Goal: Task Accomplishment & Management: Use online tool/utility

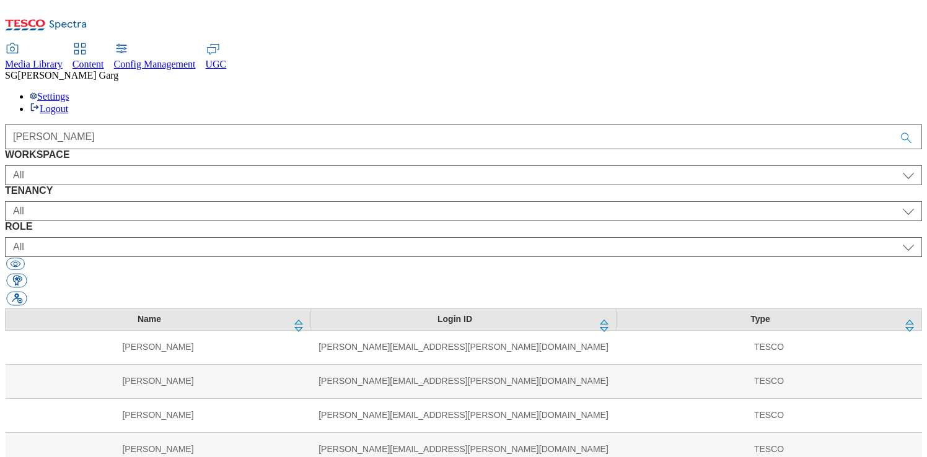
click at [104, 59] on span "Content" at bounding box center [89, 64] width 32 height 11
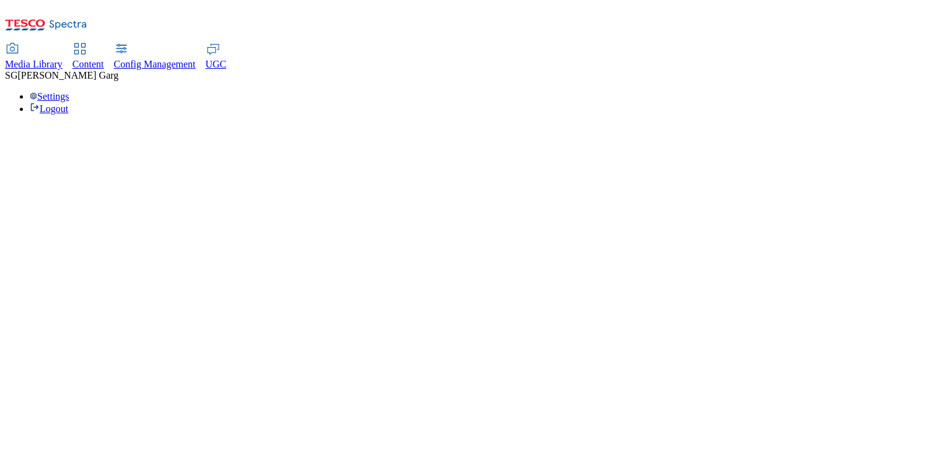
click at [275, 40] on html "Icons icon_account icon_add icon_backward_link icon_basket icon_benefits icon_c…" at bounding box center [463, 62] width 927 height 125
click at [104, 59] on div "Content" at bounding box center [89, 64] width 32 height 11
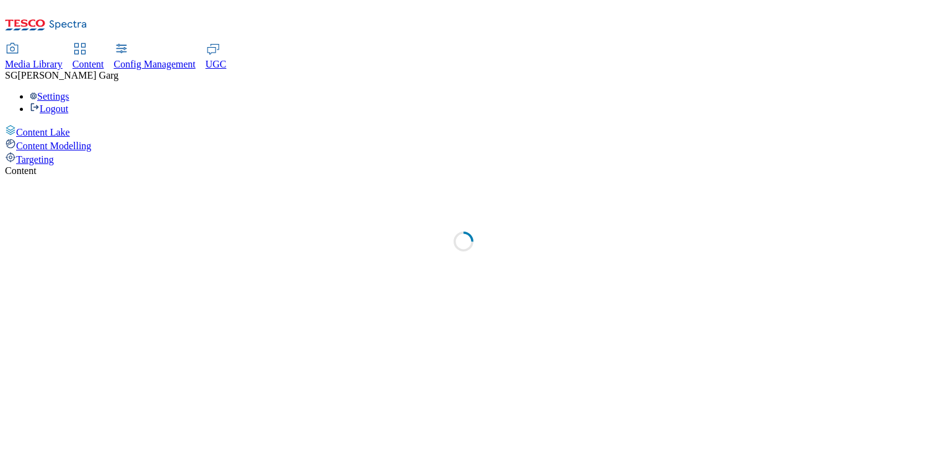
select select "group-comms"
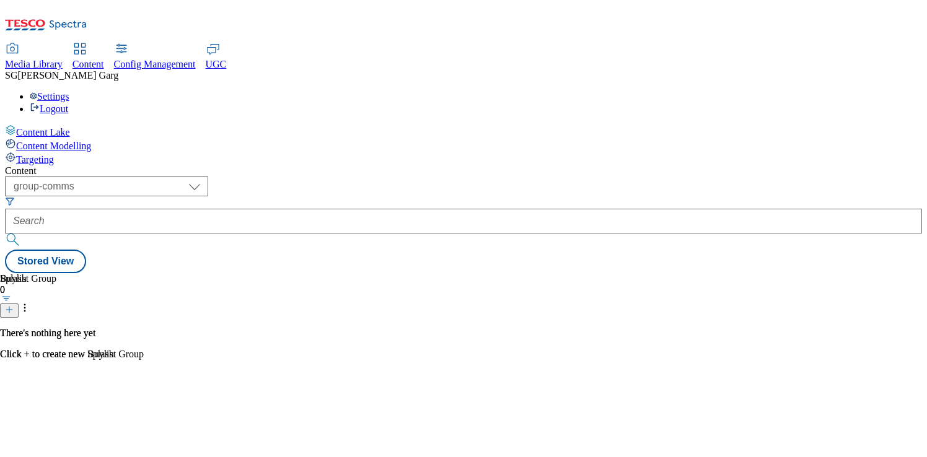
click at [81, 152] on div "Targeting" at bounding box center [463, 159] width 917 height 14
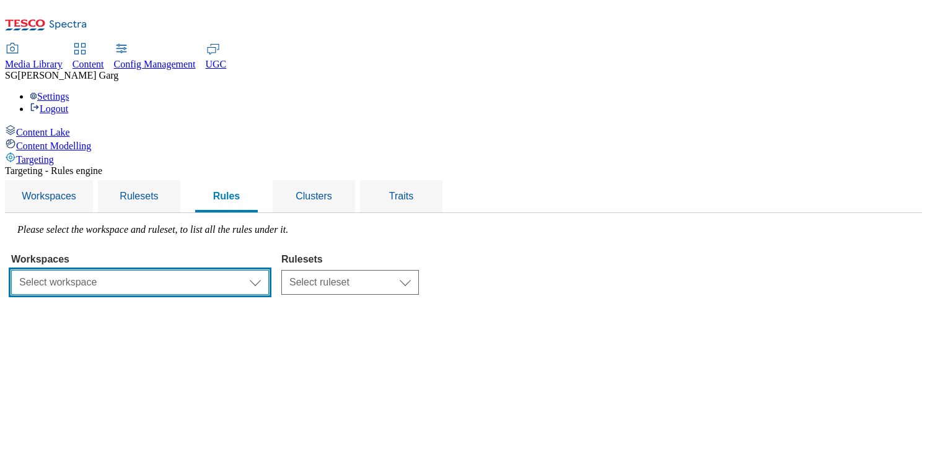
click at [269, 270] on select "Select workspace Test 13_sanity_august test 20th march Test_Sanity_28th_July Co…" at bounding box center [140, 282] width 258 height 25
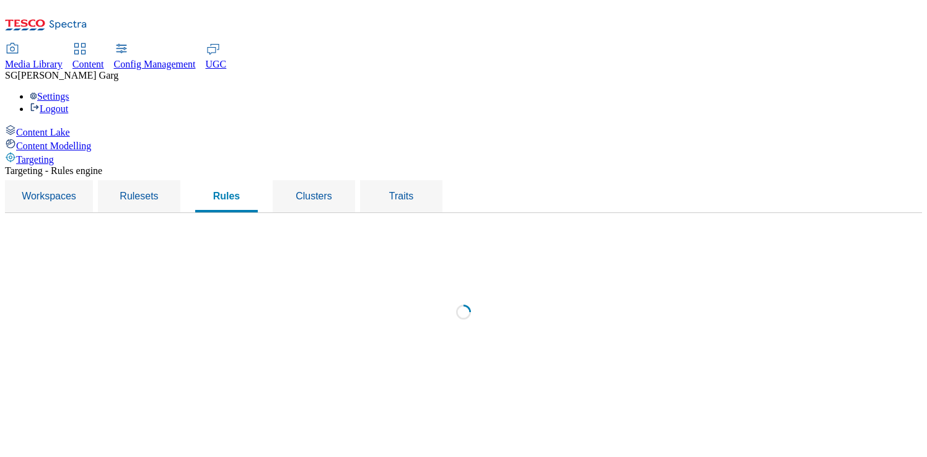
select select "f510054f-adaa-4692-b570-80fa3897127a"
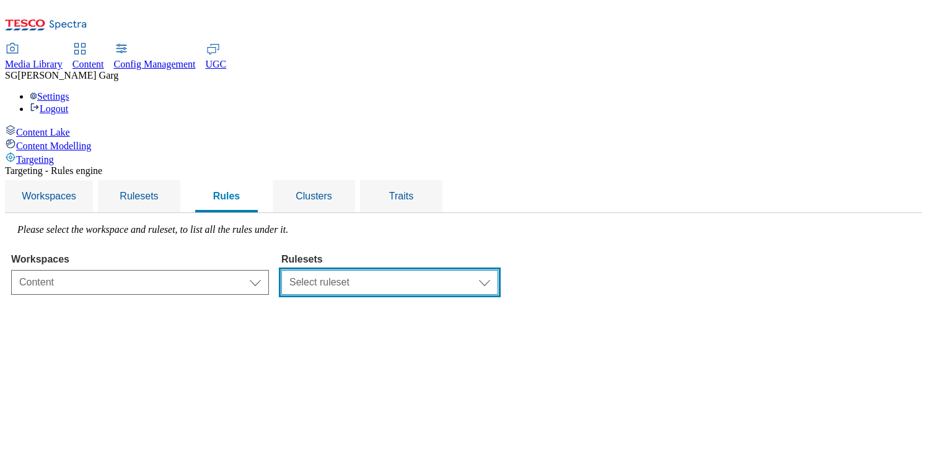
click at [471, 270] on select "Select ruleset CZ SK HU IE ROI TEST UK clubcard-roi clubcard-website customer-e…" at bounding box center [389, 282] width 217 height 25
select select "7f9e739d-6abb-424f-b94f-4b375a3fe6e0"
